Goal: Task Accomplishment & Management: Use online tool/utility

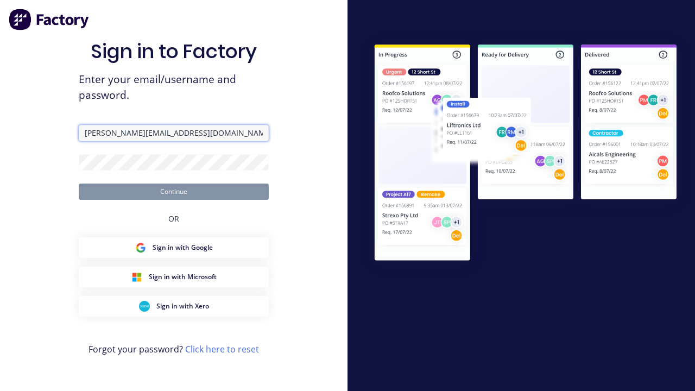
type input "[PERSON_NAME][EMAIL_ADDRESS][DOMAIN_NAME]"
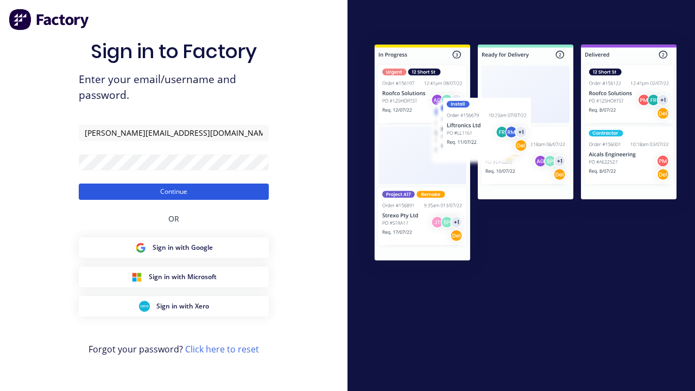
click at [174, 191] on button "Continue" at bounding box center [174, 192] width 190 height 16
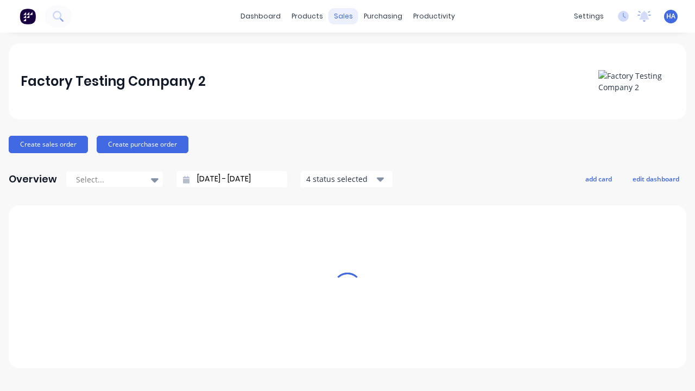
click at [343, 16] on div "sales" at bounding box center [344, 16] width 30 height 16
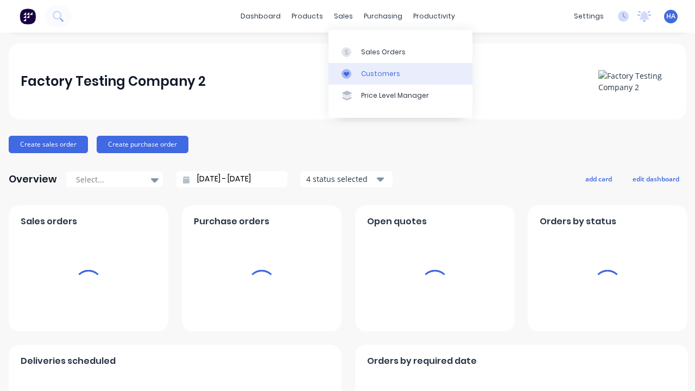
click at [400, 73] on link "Customers" at bounding box center [401, 74] width 144 height 22
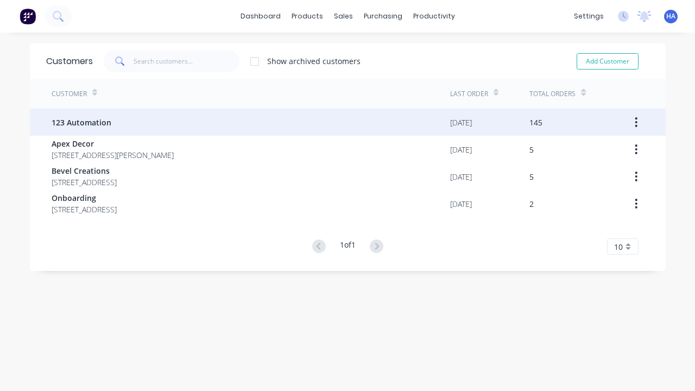
click at [80, 122] on span "123 Automation" at bounding box center [82, 122] width 60 height 11
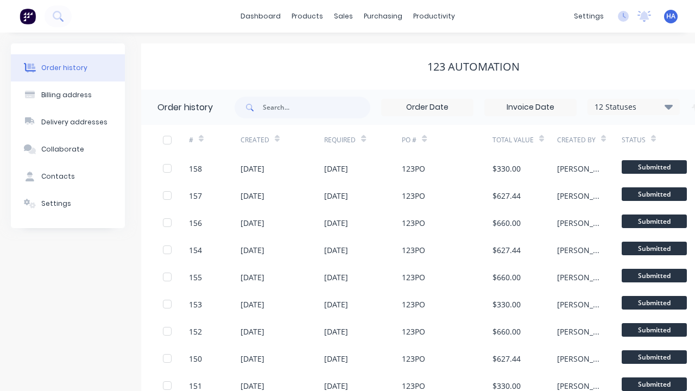
scroll to position [0, 111]
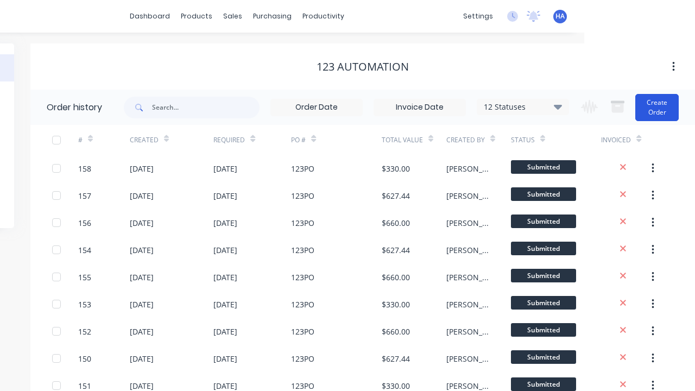
click at [658, 107] on button "Create Order" at bounding box center [657, 107] width 43 height 27
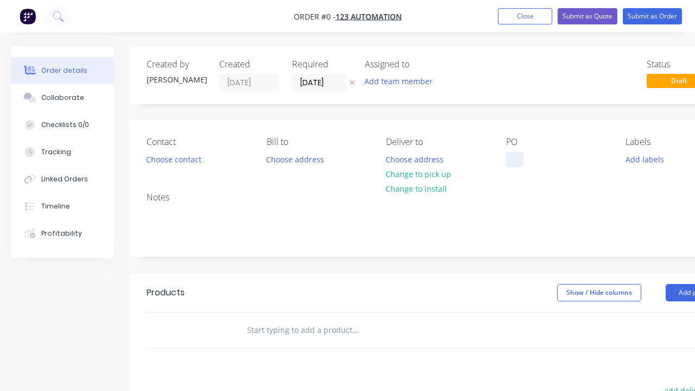
click at [514, 159] on div at bounding box center [514, 160] width 17 height 16
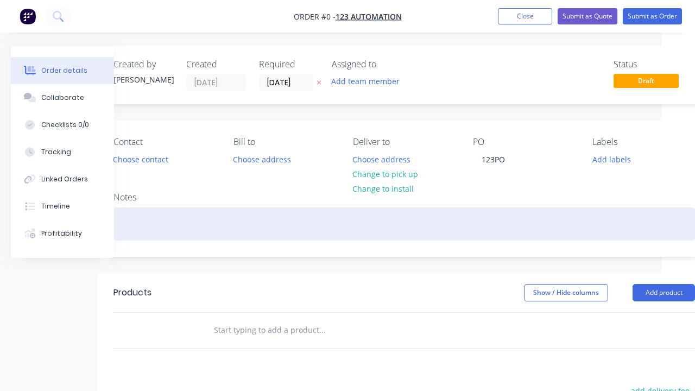
click at [404, 224] on div "Order details Collaborate Checklists 0/0 Tracking Linked Orders Timeline Profit…" at bounding box center [345, 336] width 756 height 580
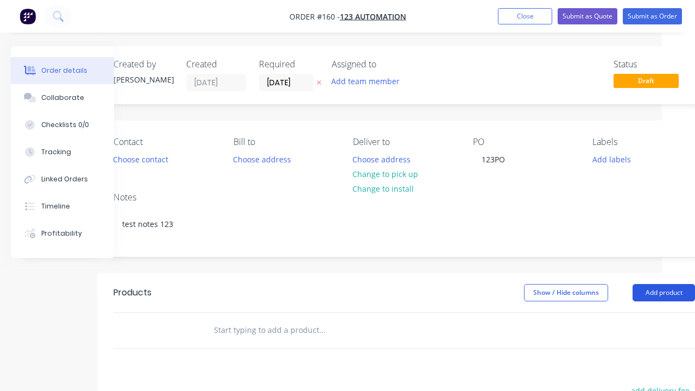
scroll to position [97, 60]
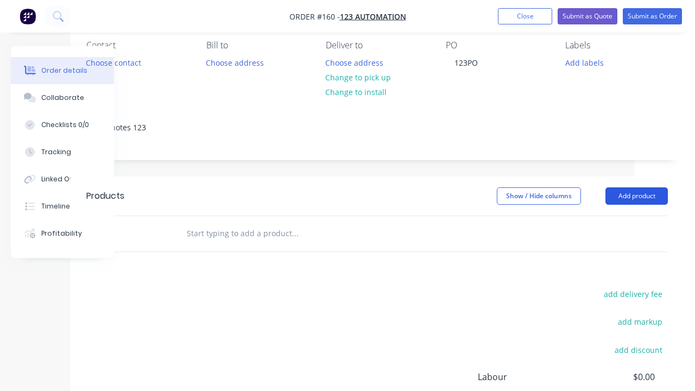
click at [637, 196] on button "Add product" at bounding box center [637, 195] width 62 height 17
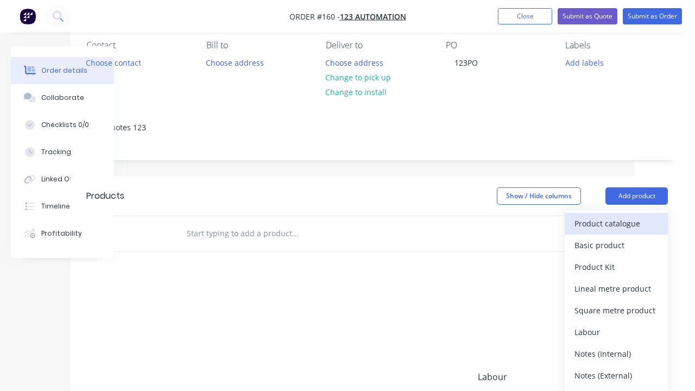
click at [617, 223] on div "Product catalogue" at bounding box center [617, 224] width 84 height 16
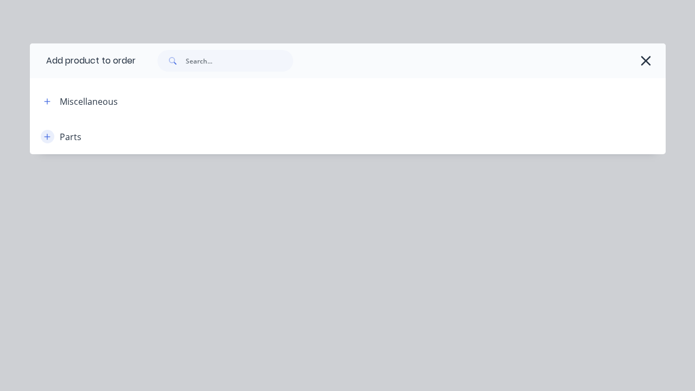
click at [47, 136] on icon "button" at bounding box center [47, 137] width 6 height 6
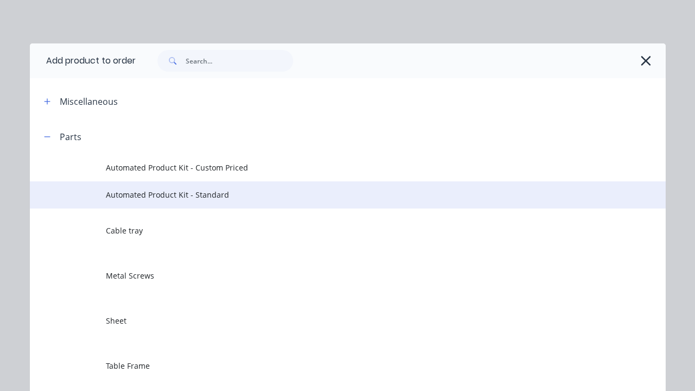
click at [330, 194] on span "Automated Product Kit - Standard" at bounding box center [330, 194] width 448 height 11
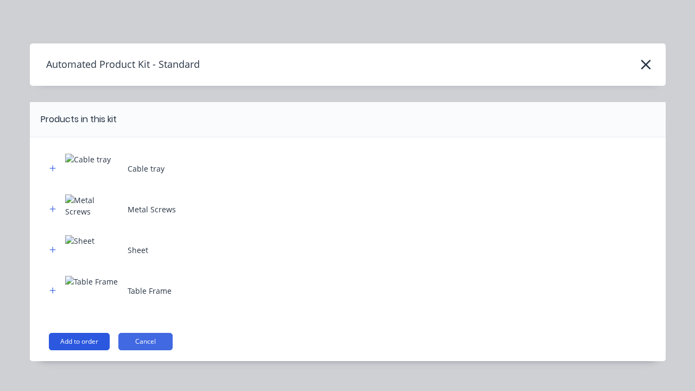
click at [79, 341] on button "Add to order" at bounding box center [79, 341] width 61 height 17
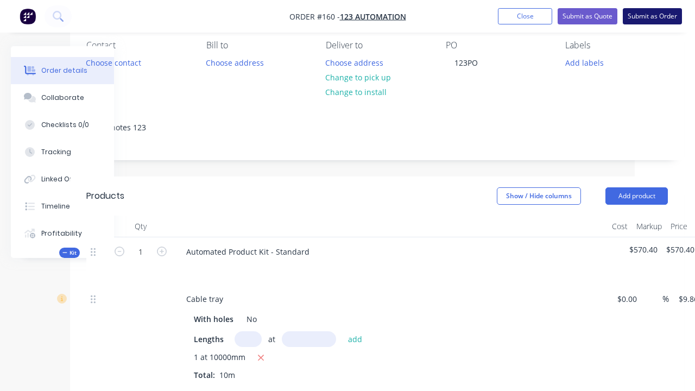
click at [652, 16] on button "Submit as Order" at bounding box center [652, 16] width 59 height 16
click at [309, 206] on button "Submit Order" at bounding box center [308, 206] width 65 height 16
click at [309, 228] on button "Submit" at bounding box center [308, 228] width 65 height 16
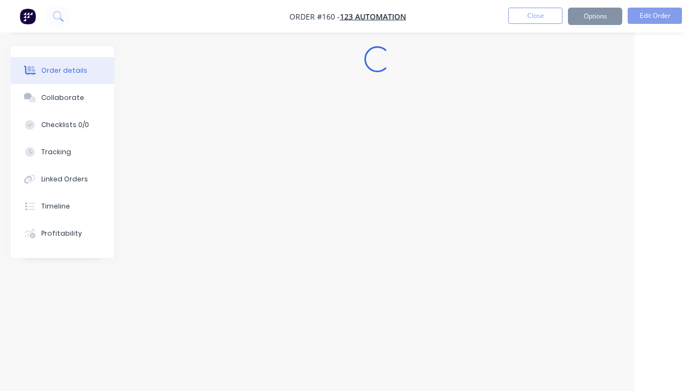
scroll to position [0, 60]
